Goal: Task Accomplishment & Management: Manage account settings

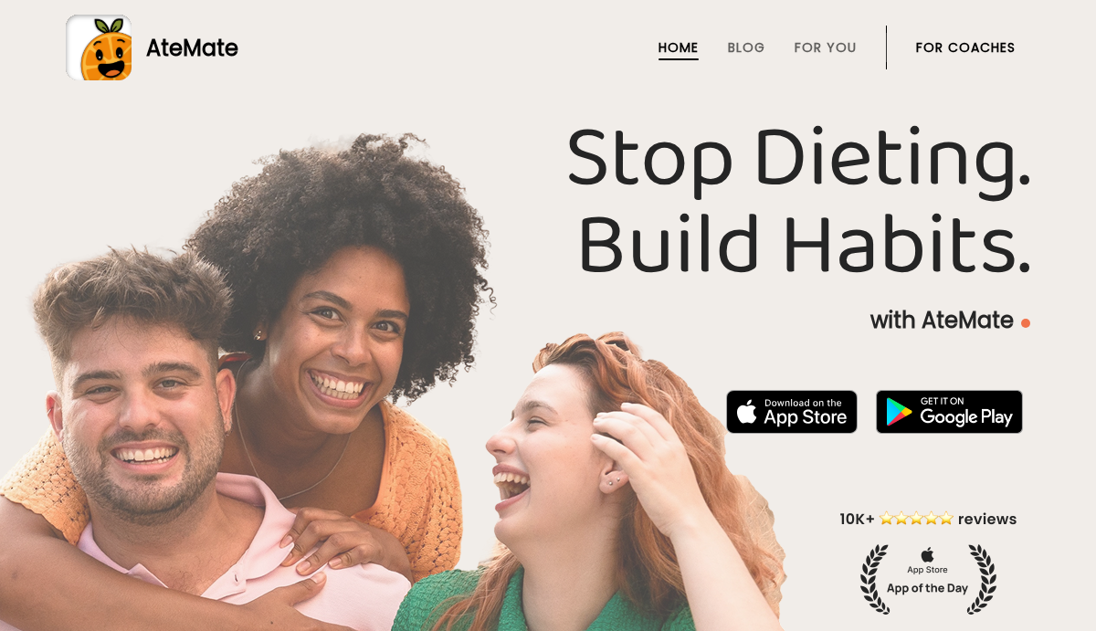
click at [986, 40] on link "For Coaches" at bounding box center [966, 47] width 100 height 15
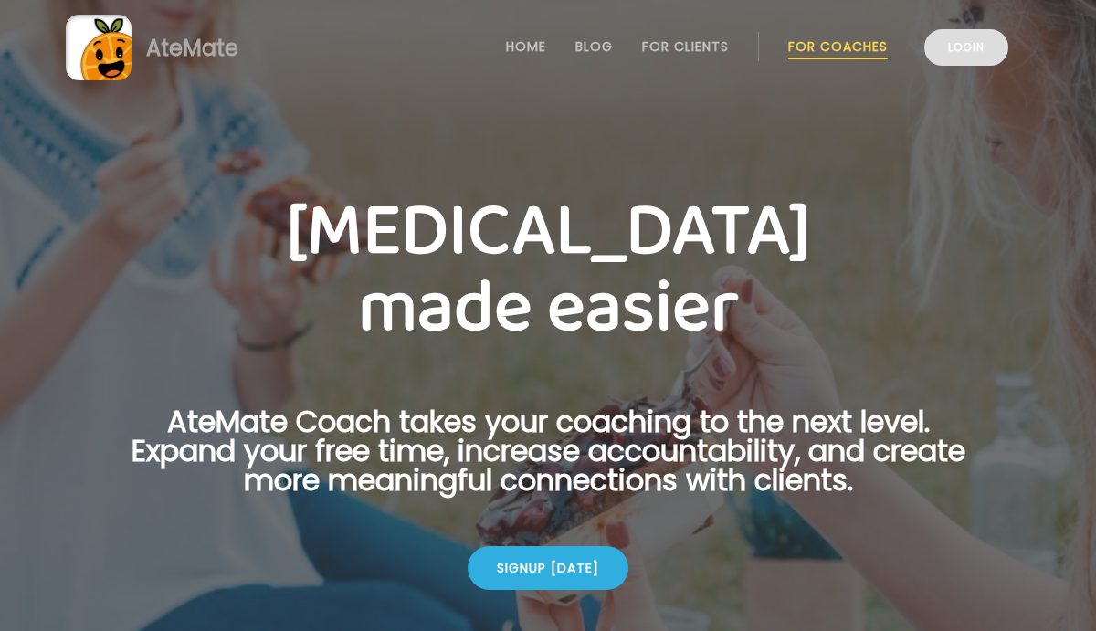
click at [988, 47] on link "Login" at bounding box center [966, 47] width 84 height 37
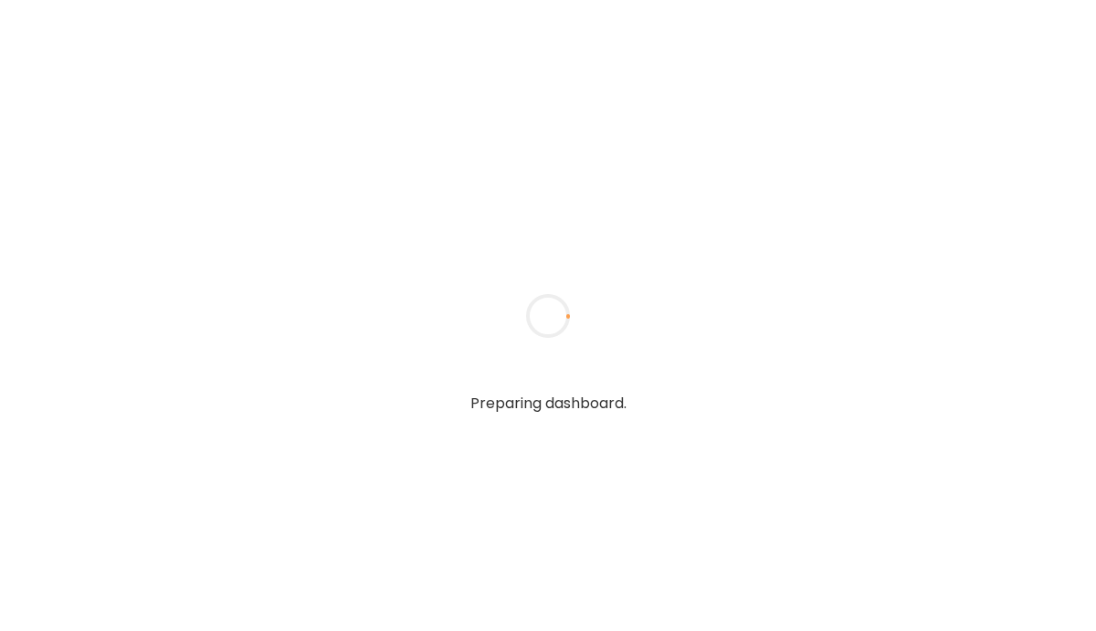
type input "*****"
type input "**********"
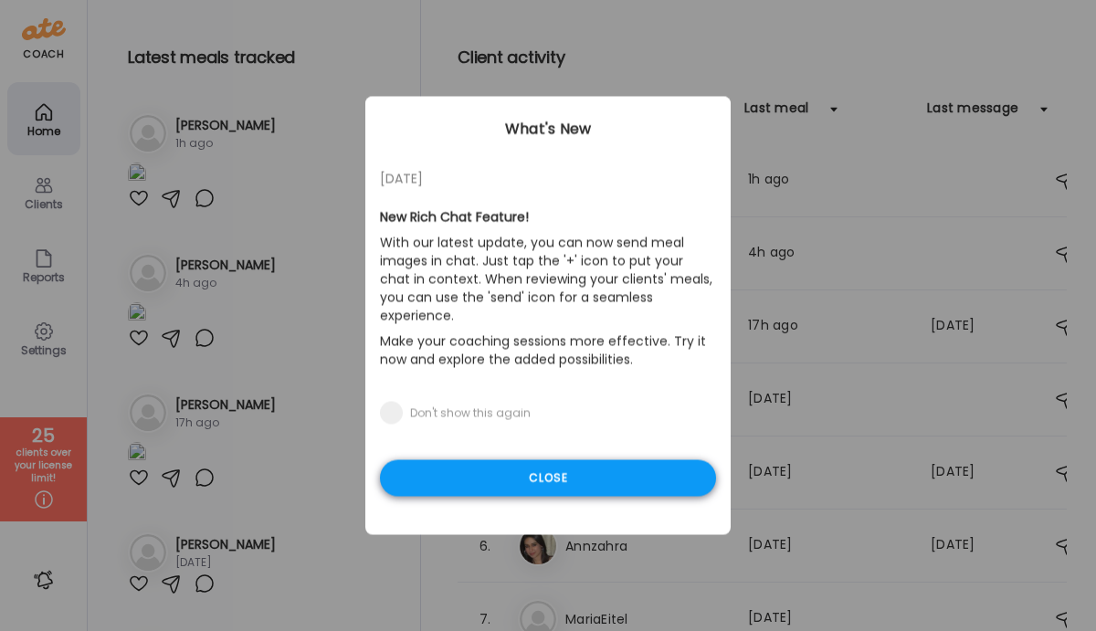
type input "**********"
click at [500, 460] on div "Close" at bounding box center [548, 478] width 336 height 37
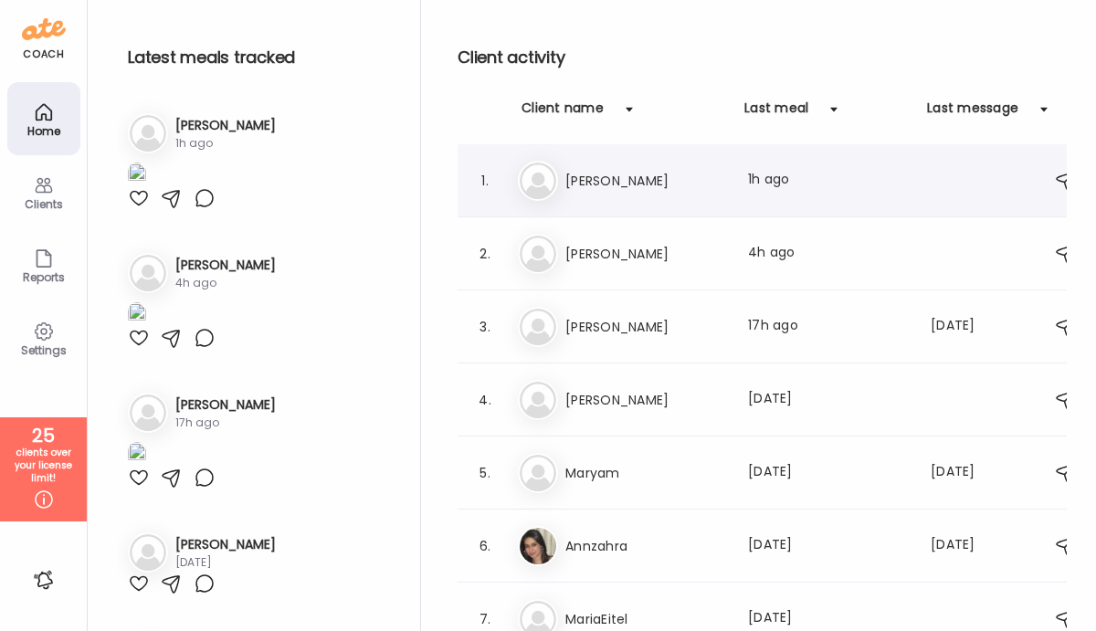
click at [605, 187] on h3 "[PERSON_NAME]" at bounding box center [645, 181] width 161 height 22
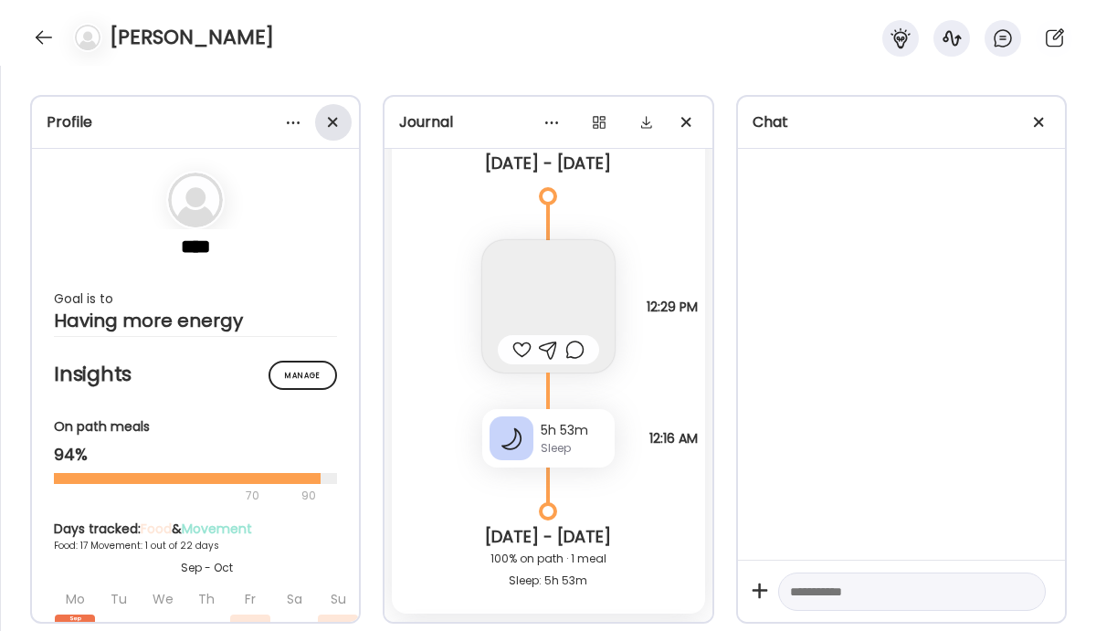
click at [345, 122] on div at bounding box center [333, 122] width 37 height 37
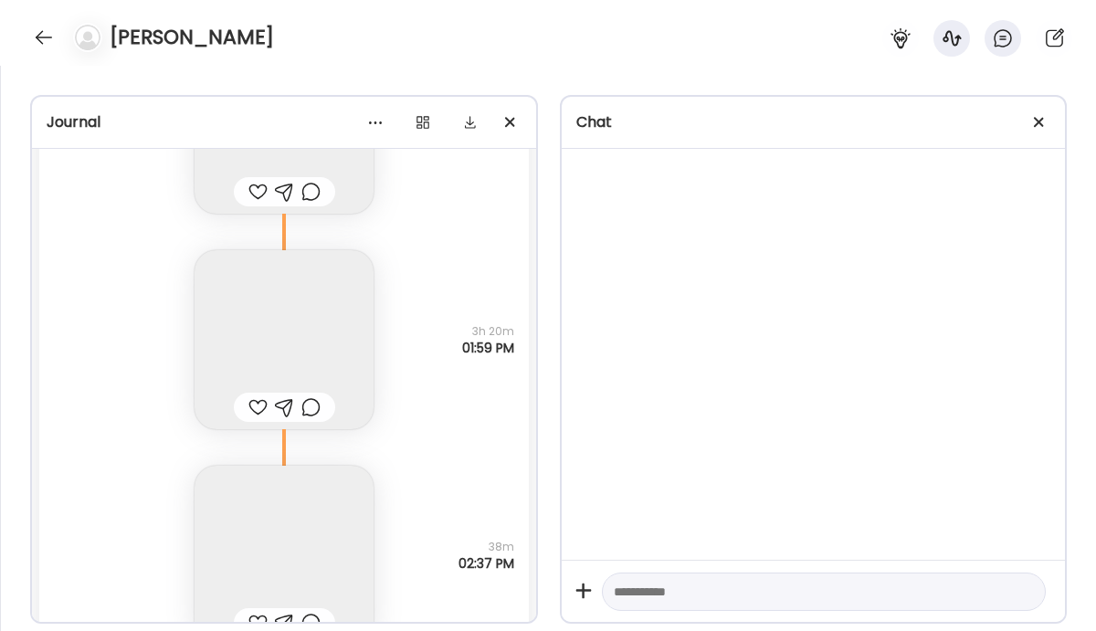
scroll to position [16730, 0]
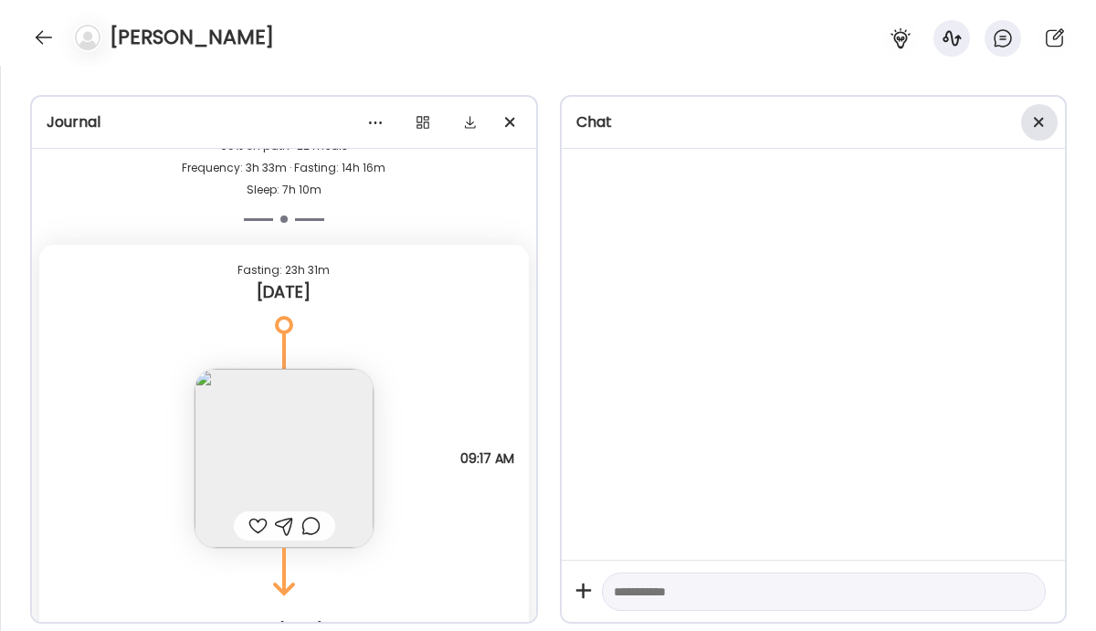
click at [1035, 123] on span at bounding box center [1039, 122] width 10 height 10
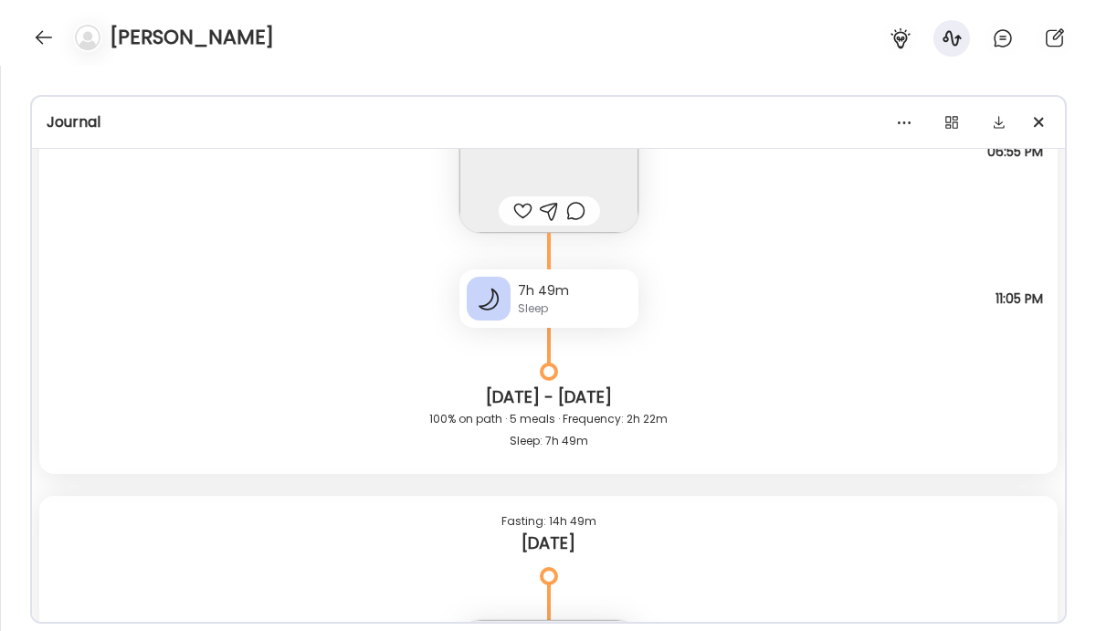
scroll to position [16810, 0]
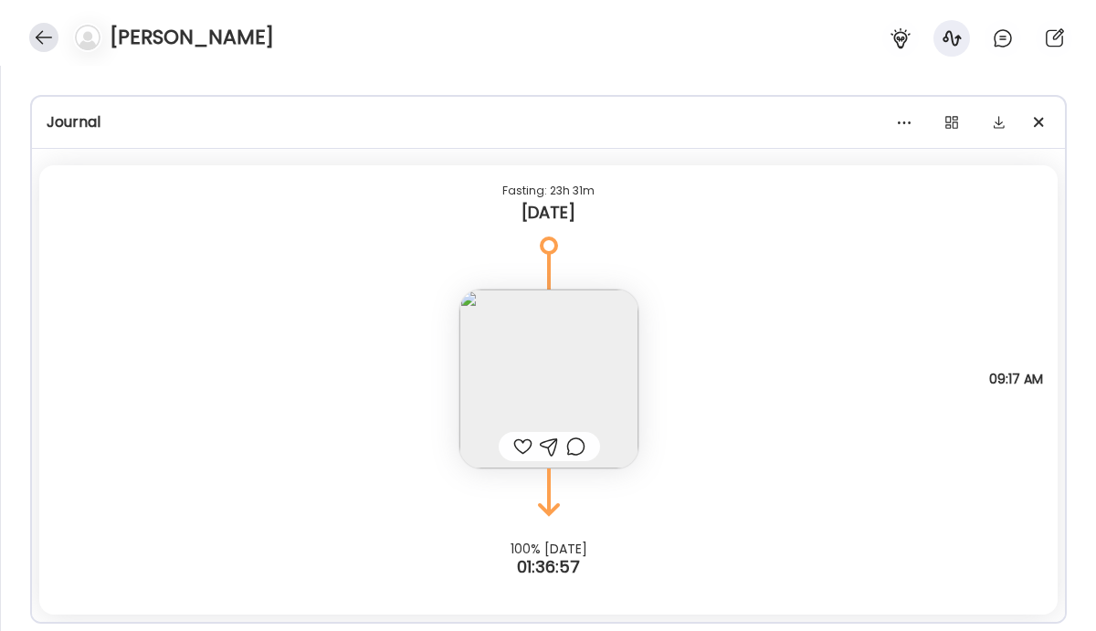
click at [39, 35] on div at bounding box center [43, 37] width 29 height 29
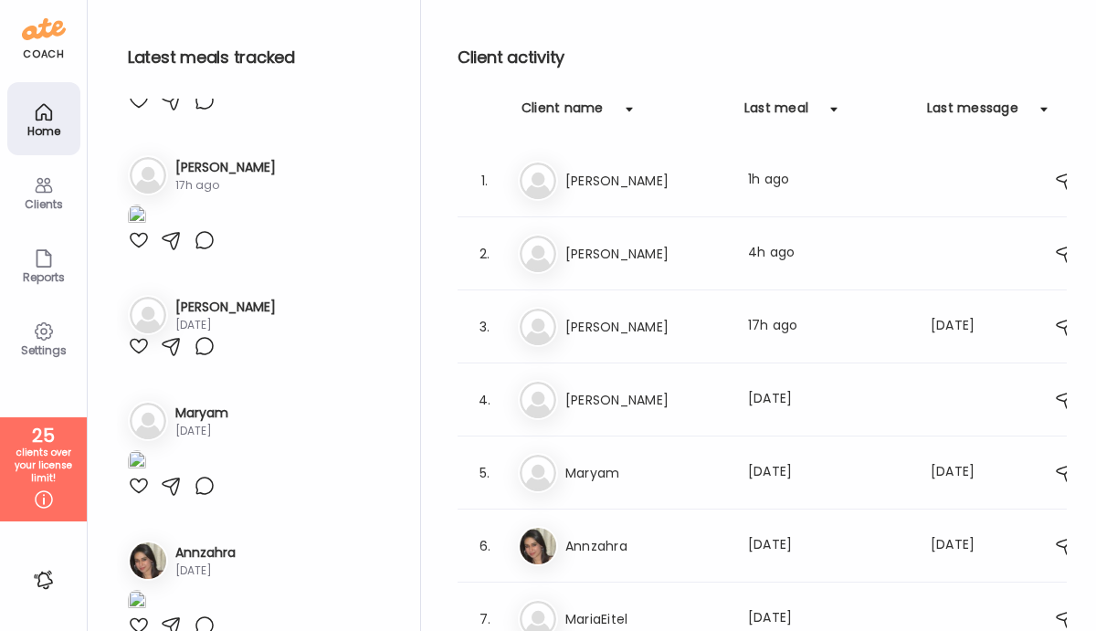
scroll to position [236, 0]
click at [618, 252] on h3 "[PERSON_NAME]" at bounding box center [645, 254] width 161 height 22
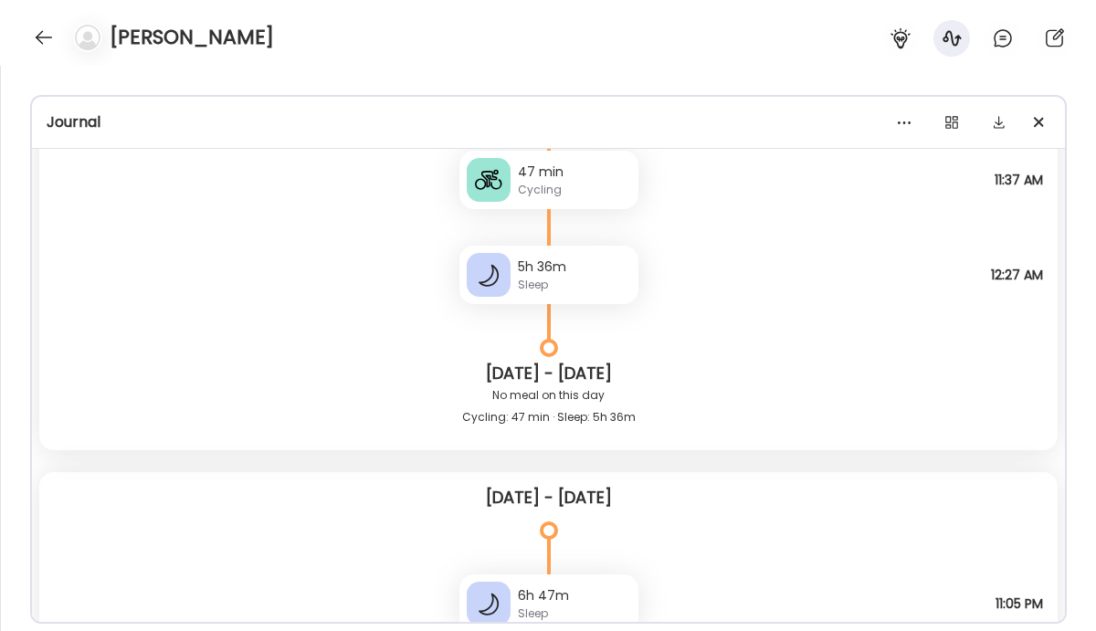
scroll to position [23446, 0]
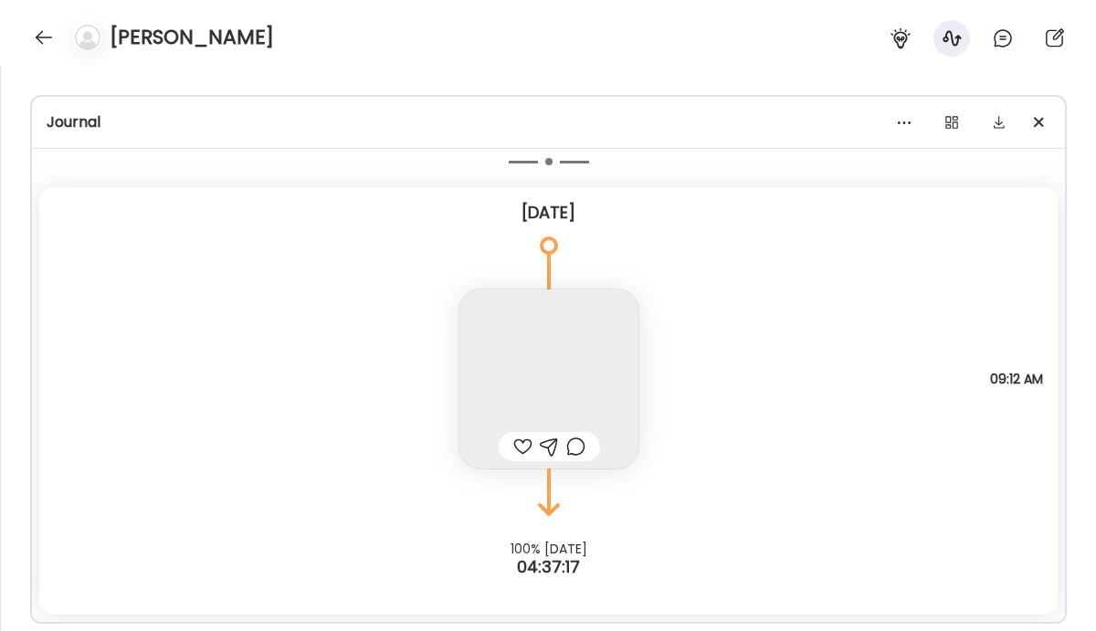
click at [549, 352] on img at bounding box center [548, 378] width 179 height 179
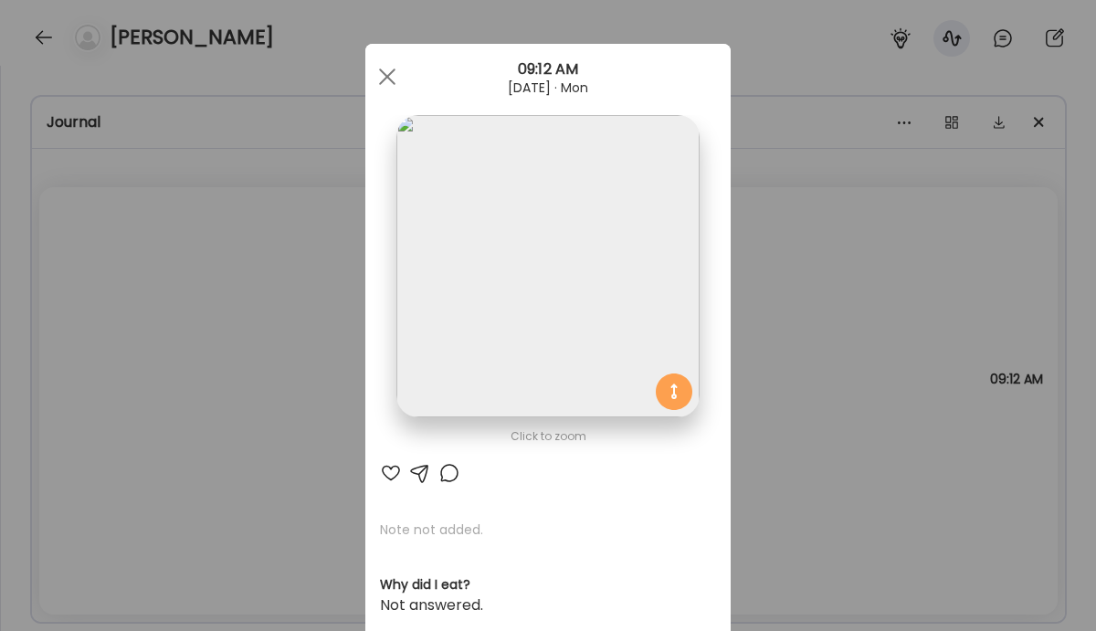
click at [193, 373] on div "Ate Coach Dashboard Wahoo! It’s official Take a moment to set up your Coach Pro…" at bounding box center [548, 315] width 1096 height 631
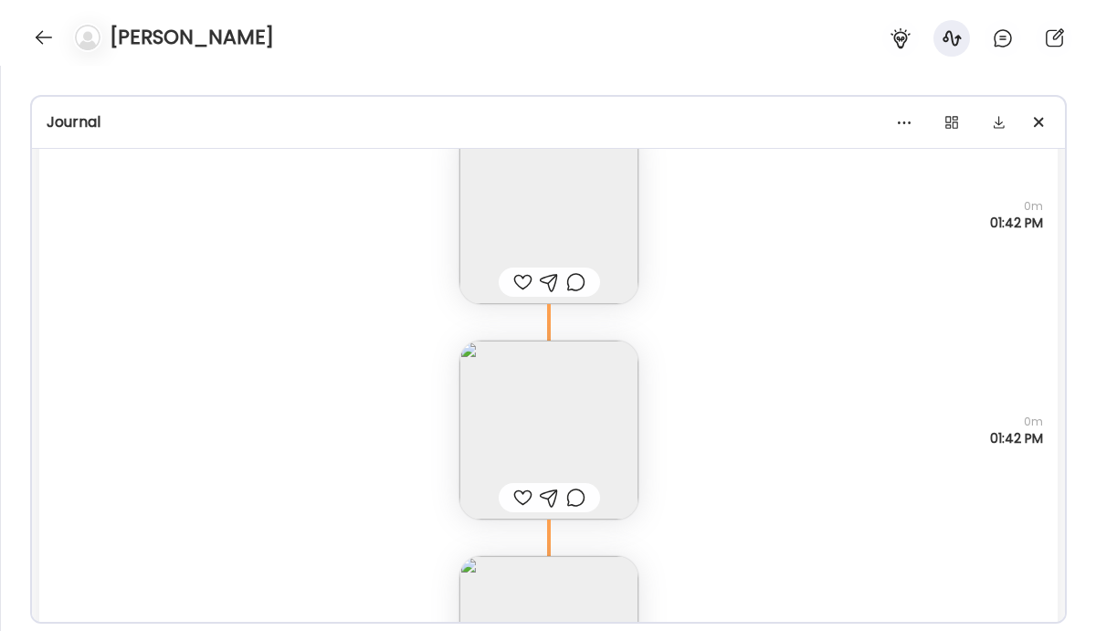
scroll to position [20982, 0]
click at [520, 490] on div at bounding box center [522, 492] width 19 height 22
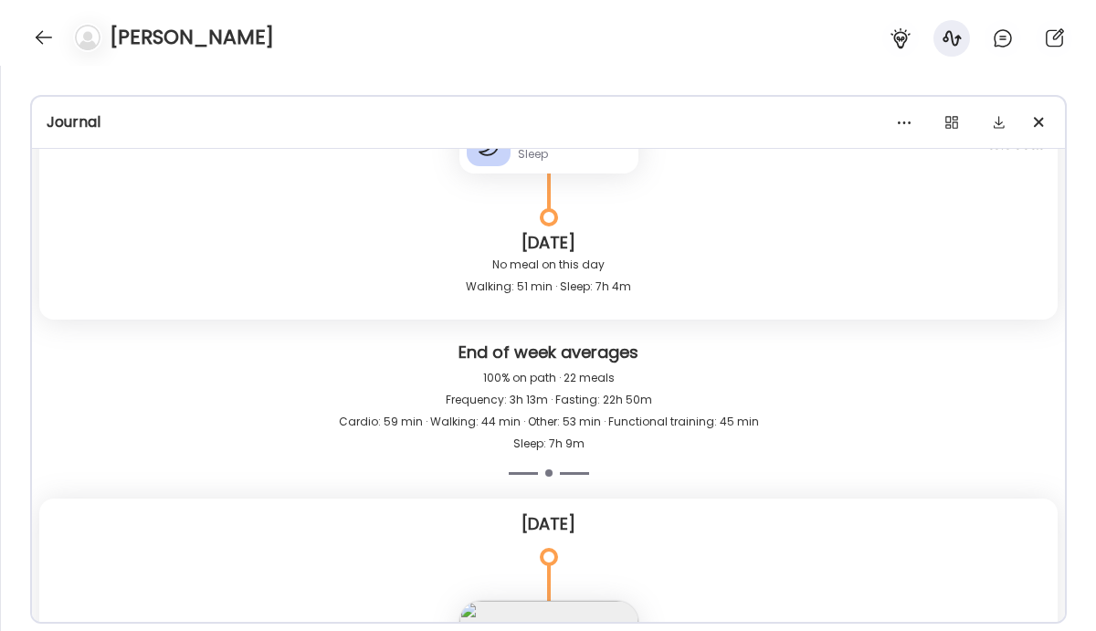
scroll to position [23442, 0]
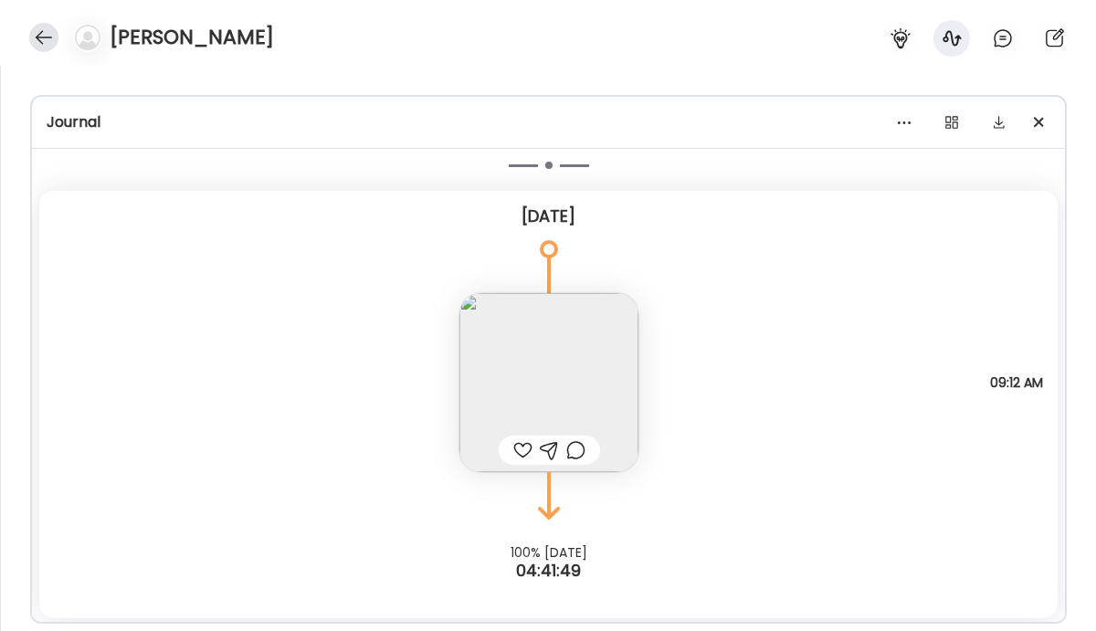
click at [34, 41] on div at bounding box center [43, 37] width 29 height 29
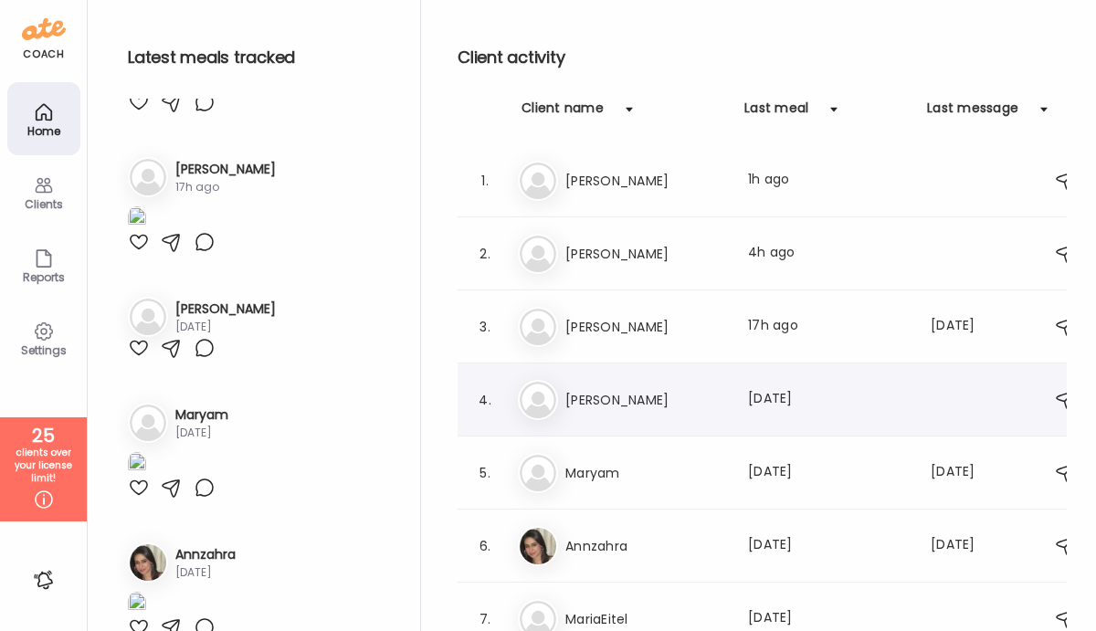
click at [660, 411] on div "La [PERSON_NAME] Last meal: [DATE]" at bounding box center [775, 400] width 515 height 40
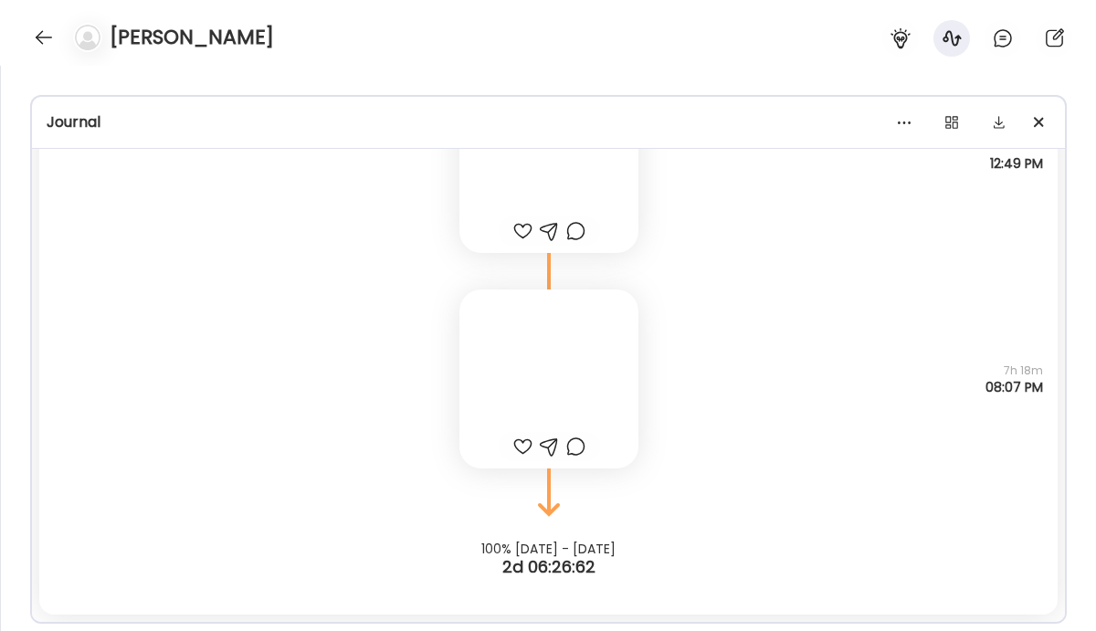
scroll to position [8628, 0]
click at [535, 372] on div at bounding box center [548, 378] width 179 height 179
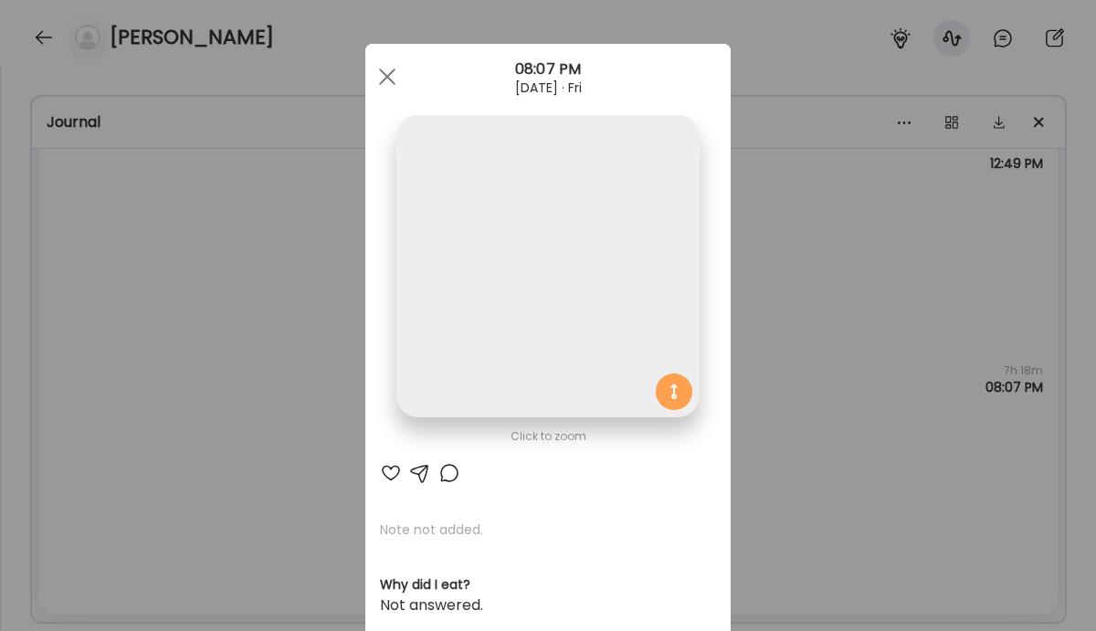
click at [264, 321] on div "Ate Coach Dashboard Wahoo! It’s official Take a moment to set up your Coach Pro…" at bounding box center [548, 315] width 1096 height 631
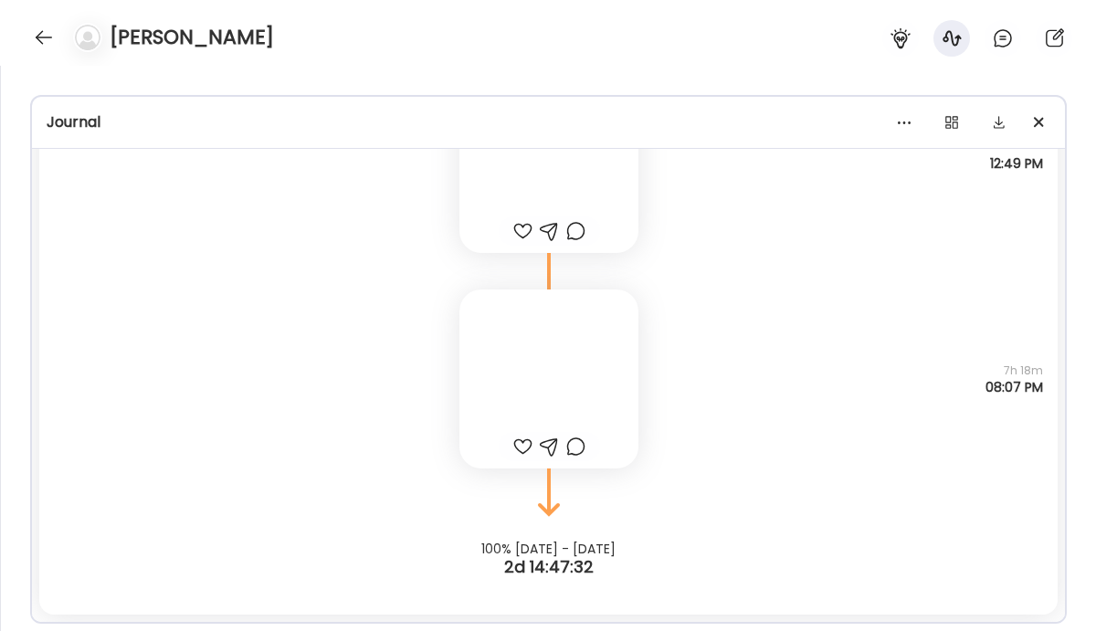
click at [555, 180] on div at bounding box center [548, 163] width 179 height 179
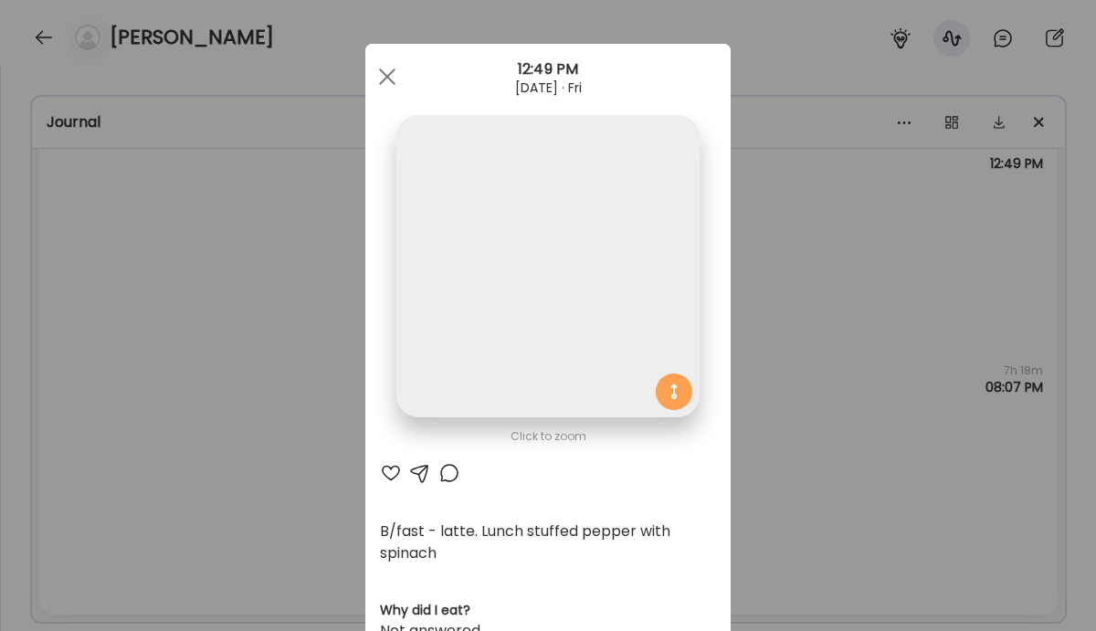
click at [330, 361] on div "Ate Coach Dashboard Wahoo! It’s official Take a moment to set up your Coach Pro…" at bounding box center [548, 315] width 1096 height 631
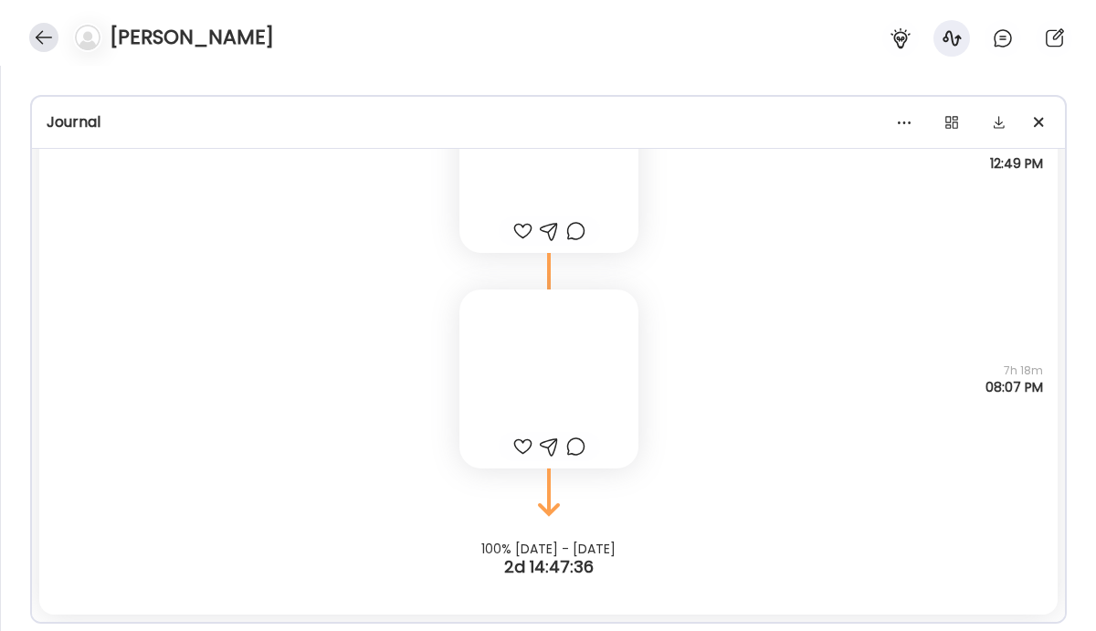
click at [45, 35] on div at bounding box center [43, 37] width 29 height 29
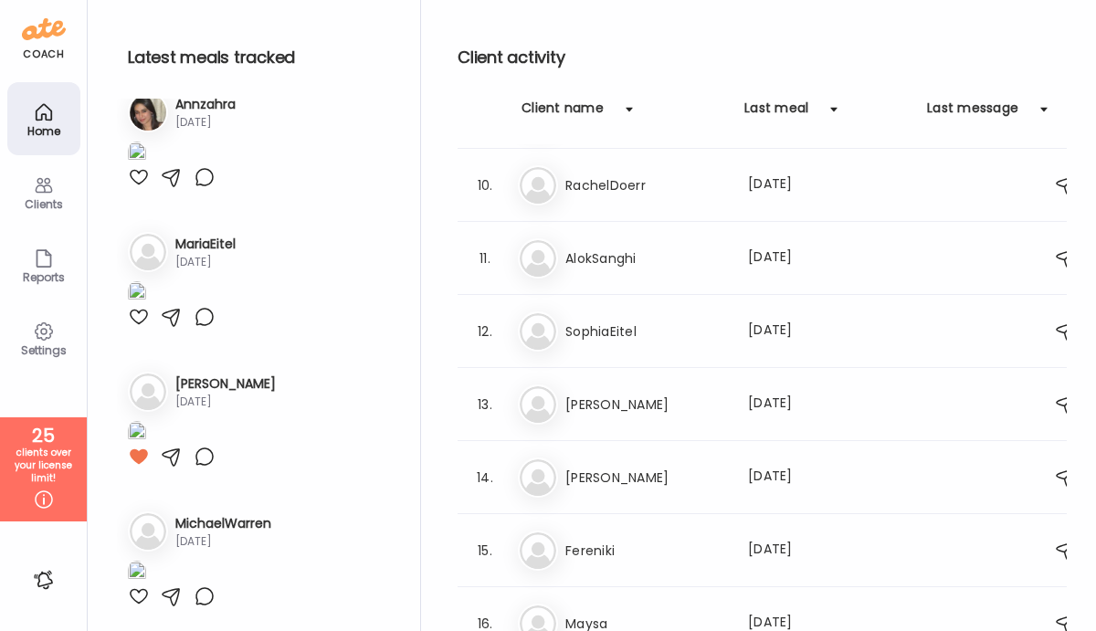
scroll to position [0, 0]
